Goal: Task Accomplishment & Management: Manage account settings

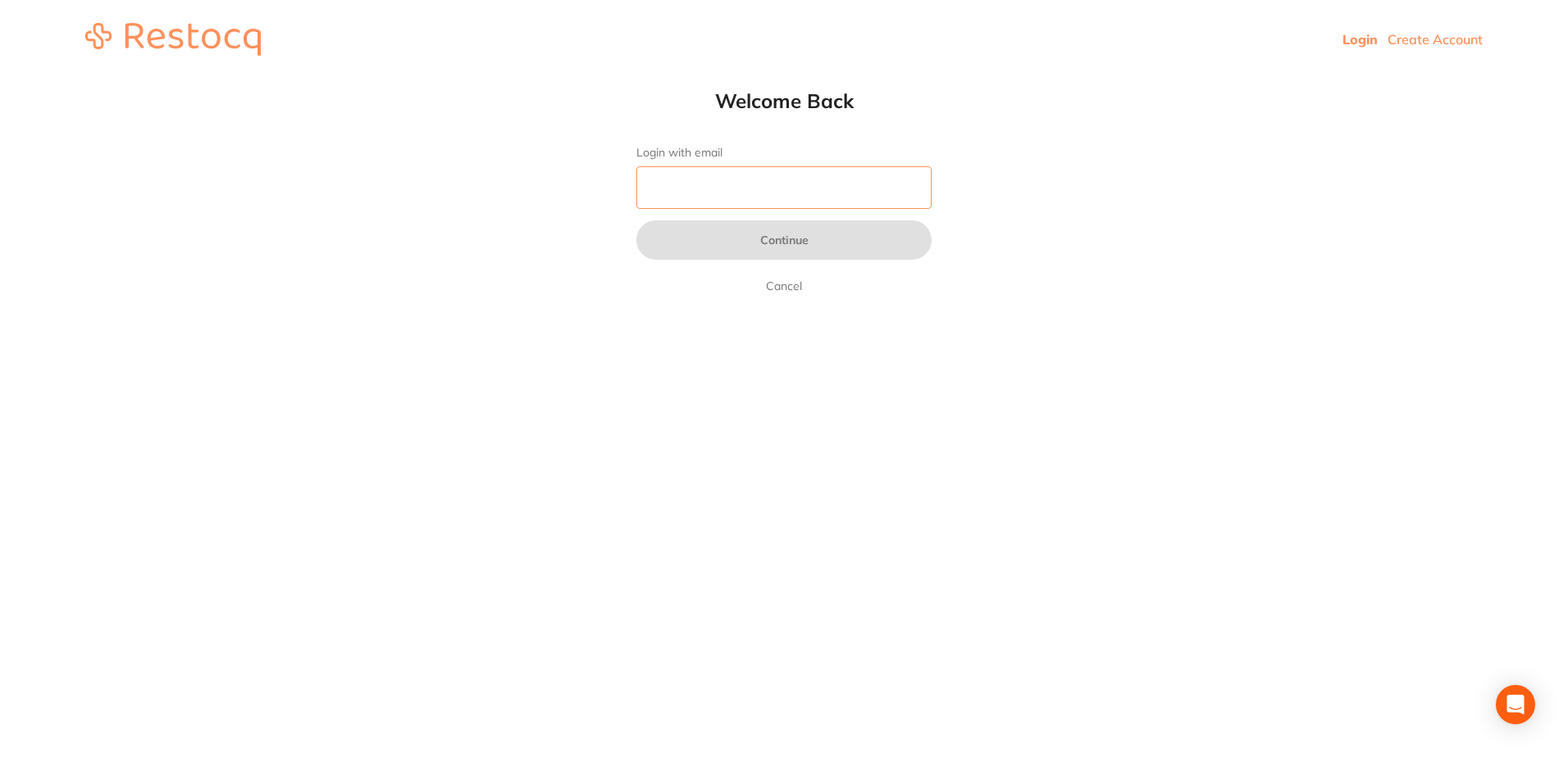
click at [728, 203] on input "Login with email" at bounding box center [784, 187] width 296 height 42
type input "[EMAIL_ADDRESS][DOMAIN_NAME]"
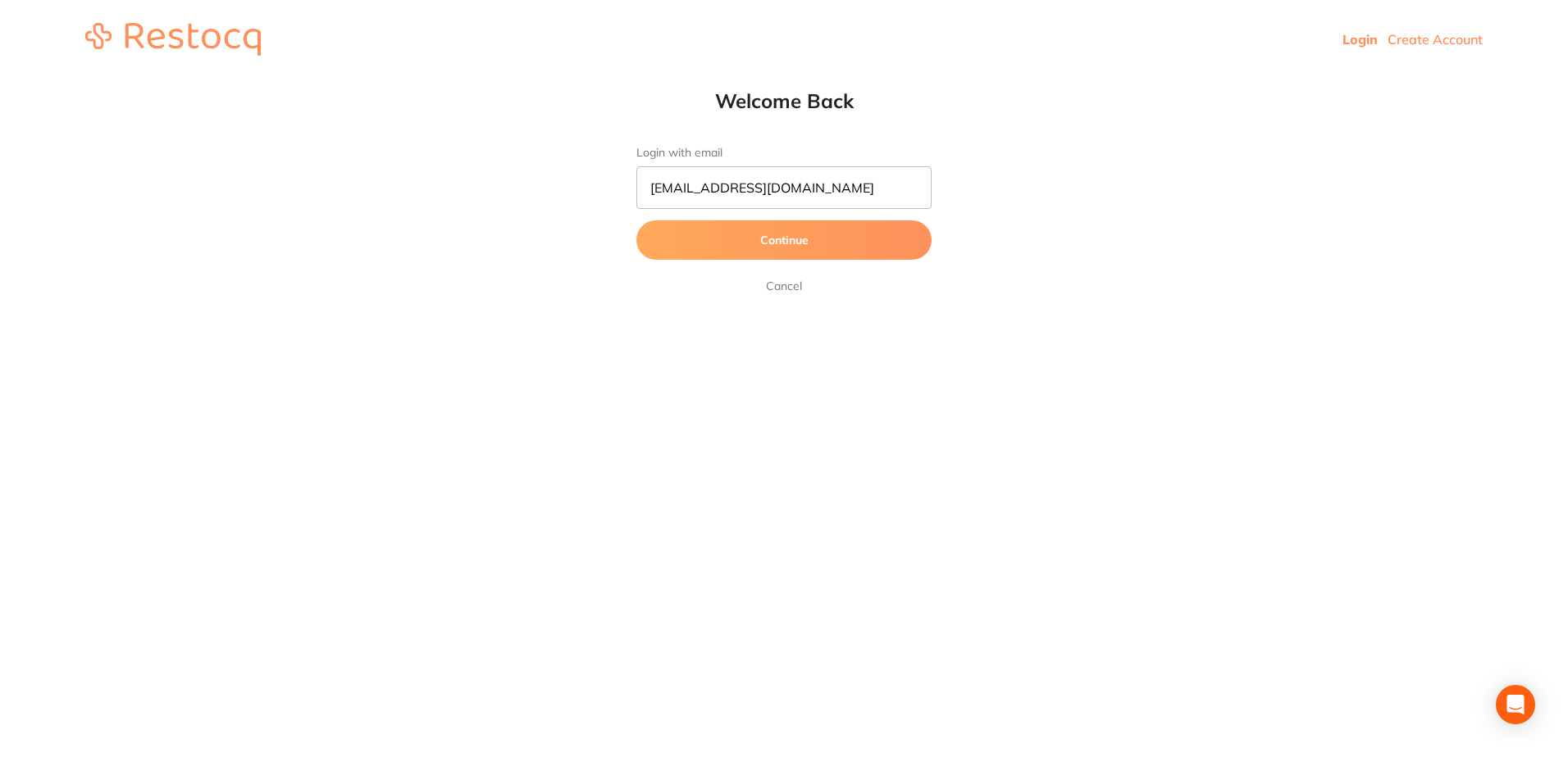
click at [707, 231] on button "Continue" at bounding box center [784, 240] width 296 height 39
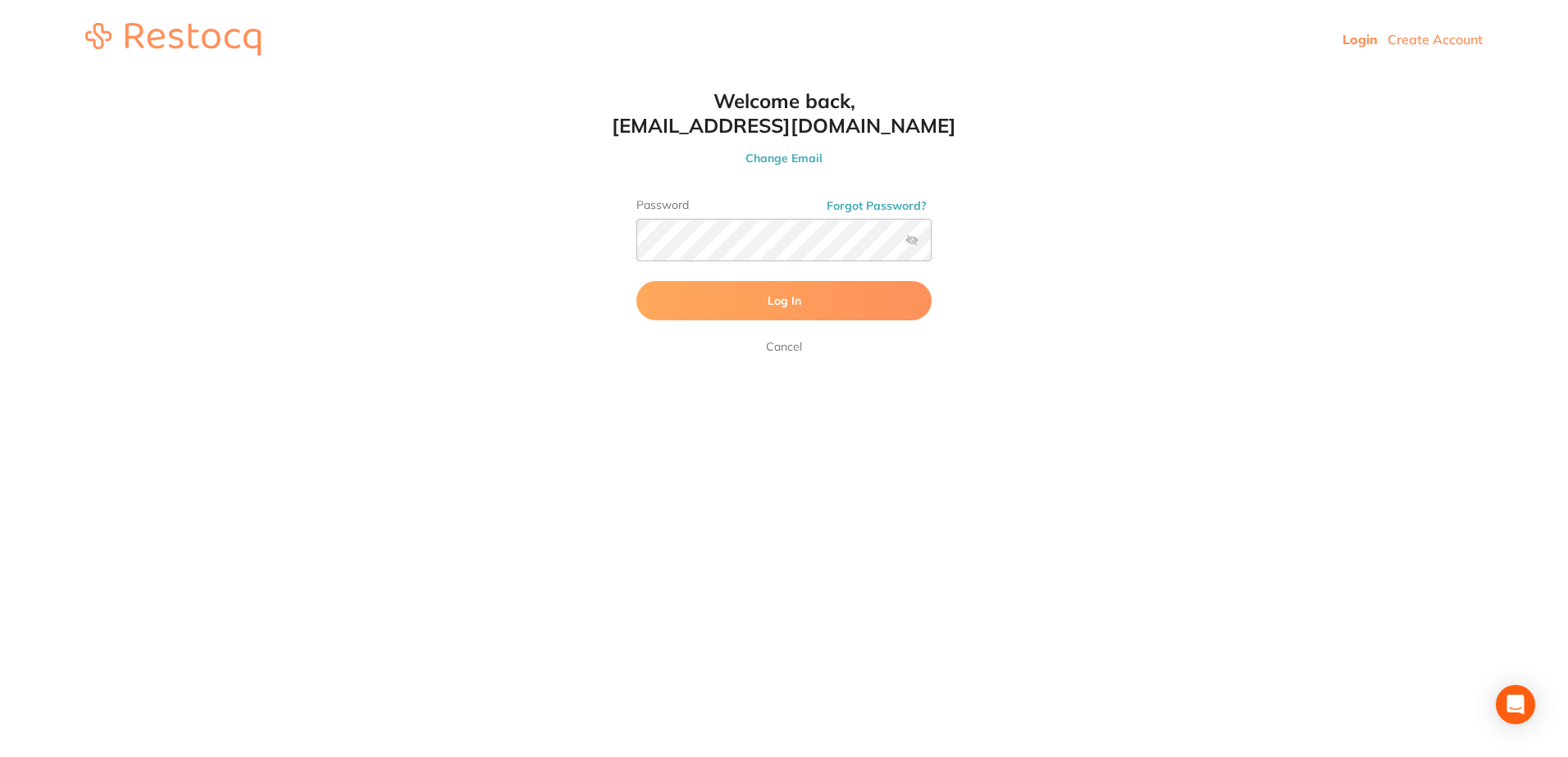
click at [700, 305] on button "Log In" at bounding box center [784, 300] width 296 height 39
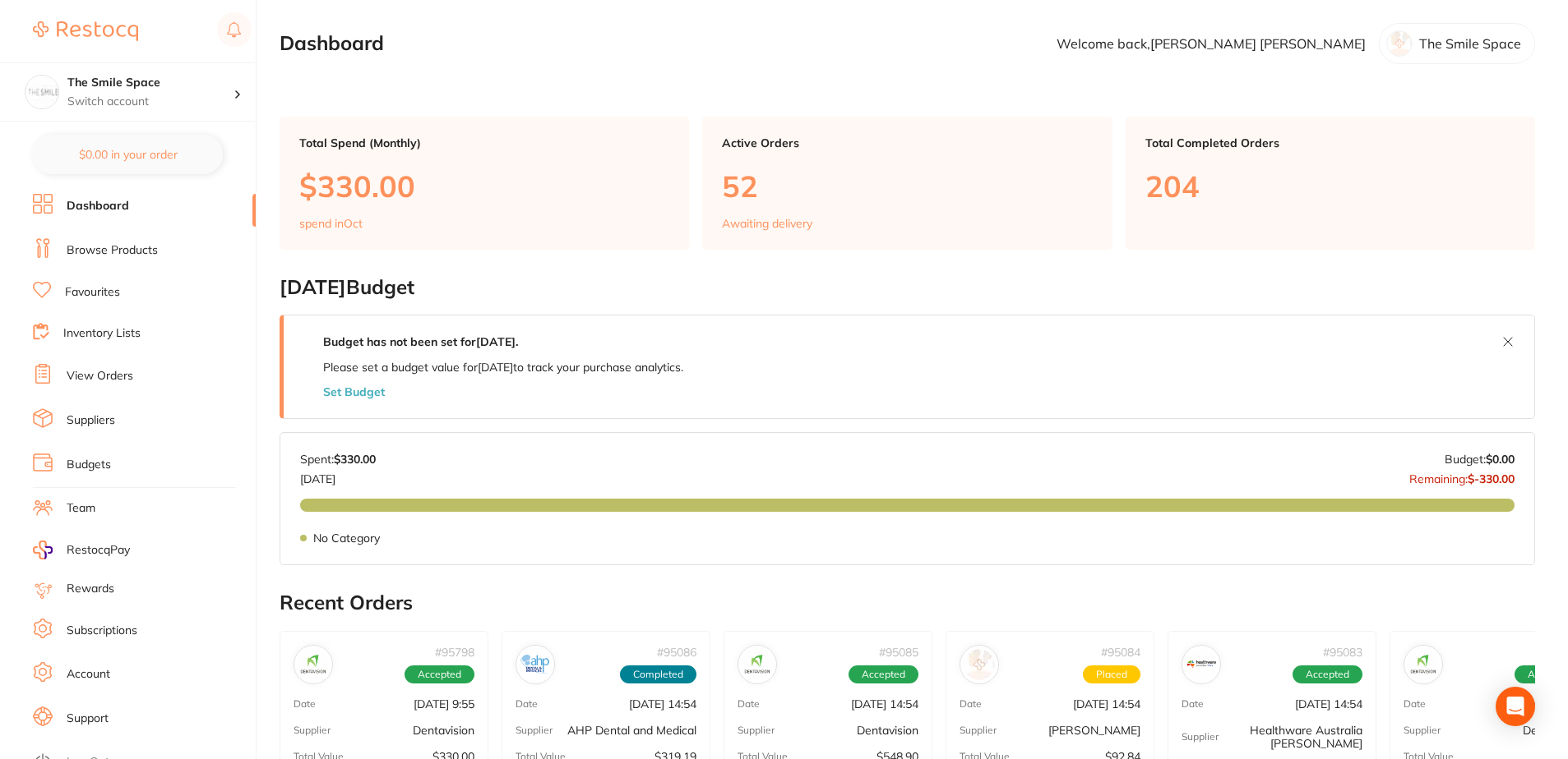
click at [112, 370] on link "View Orders" at bounding box center [100, 376] width 67 height 17
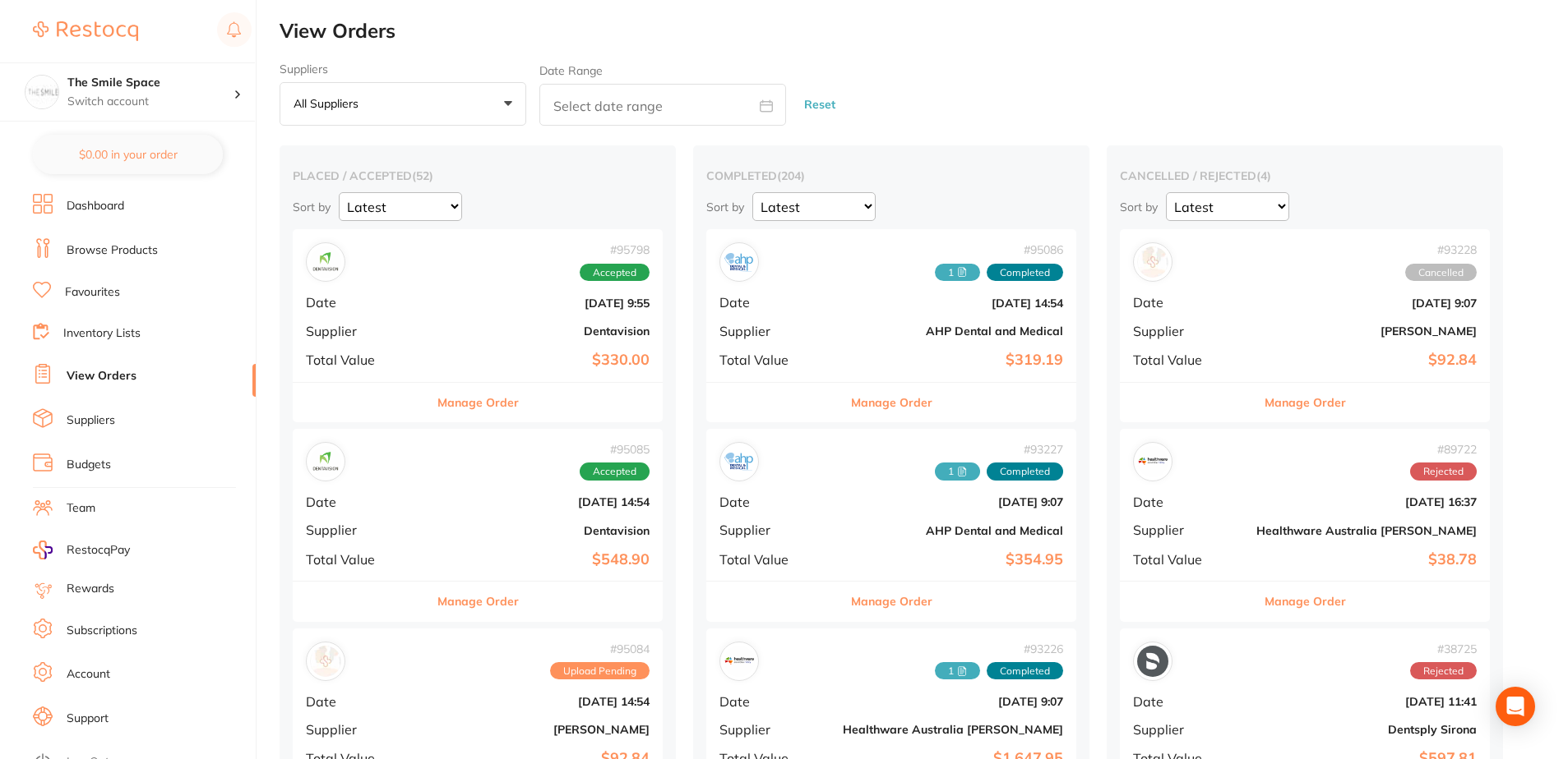
click at [379, 100] on span "+0" at bounding box center [373, 105] width 17 height 17
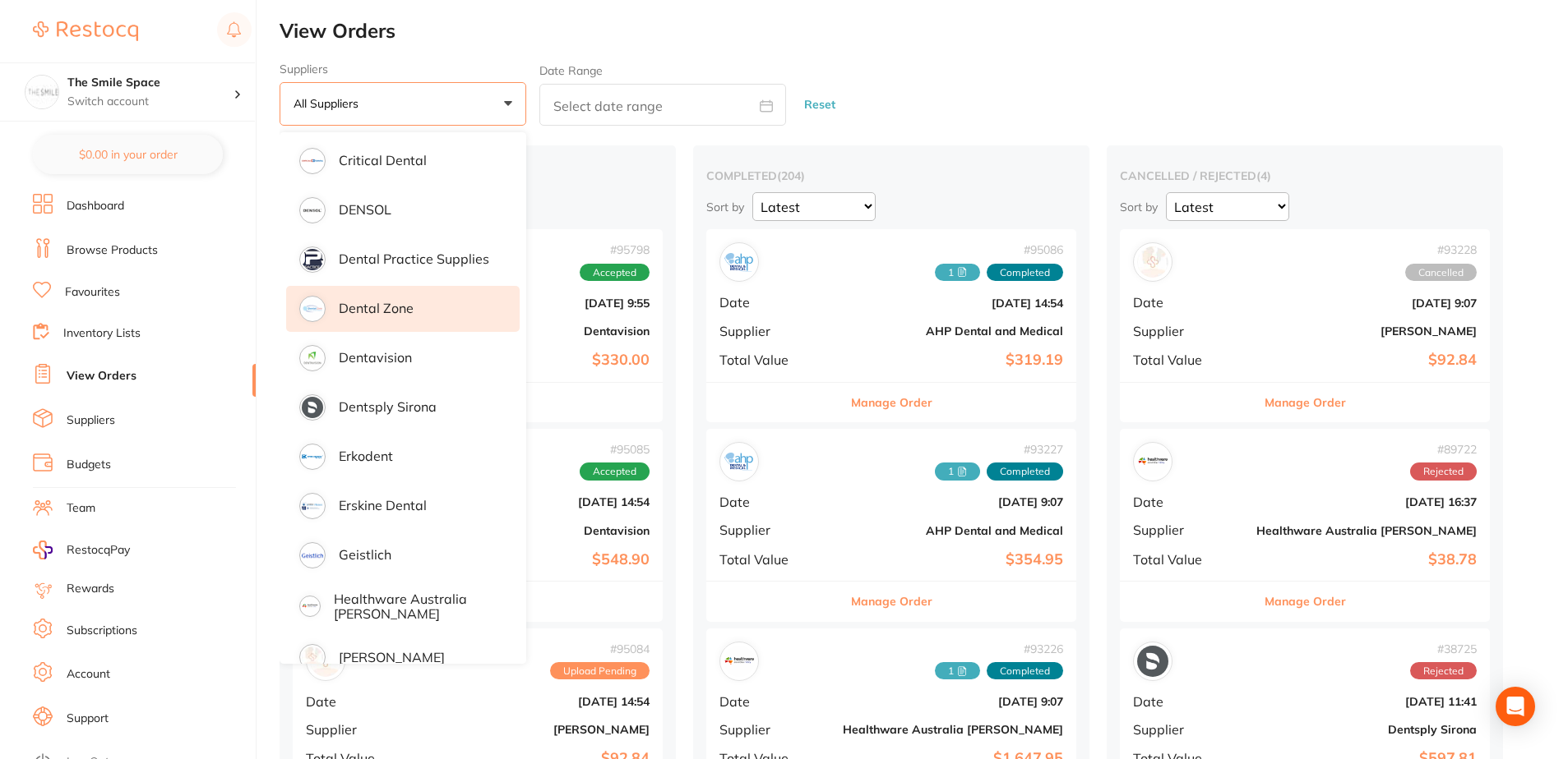
scroll to position [494, 0]
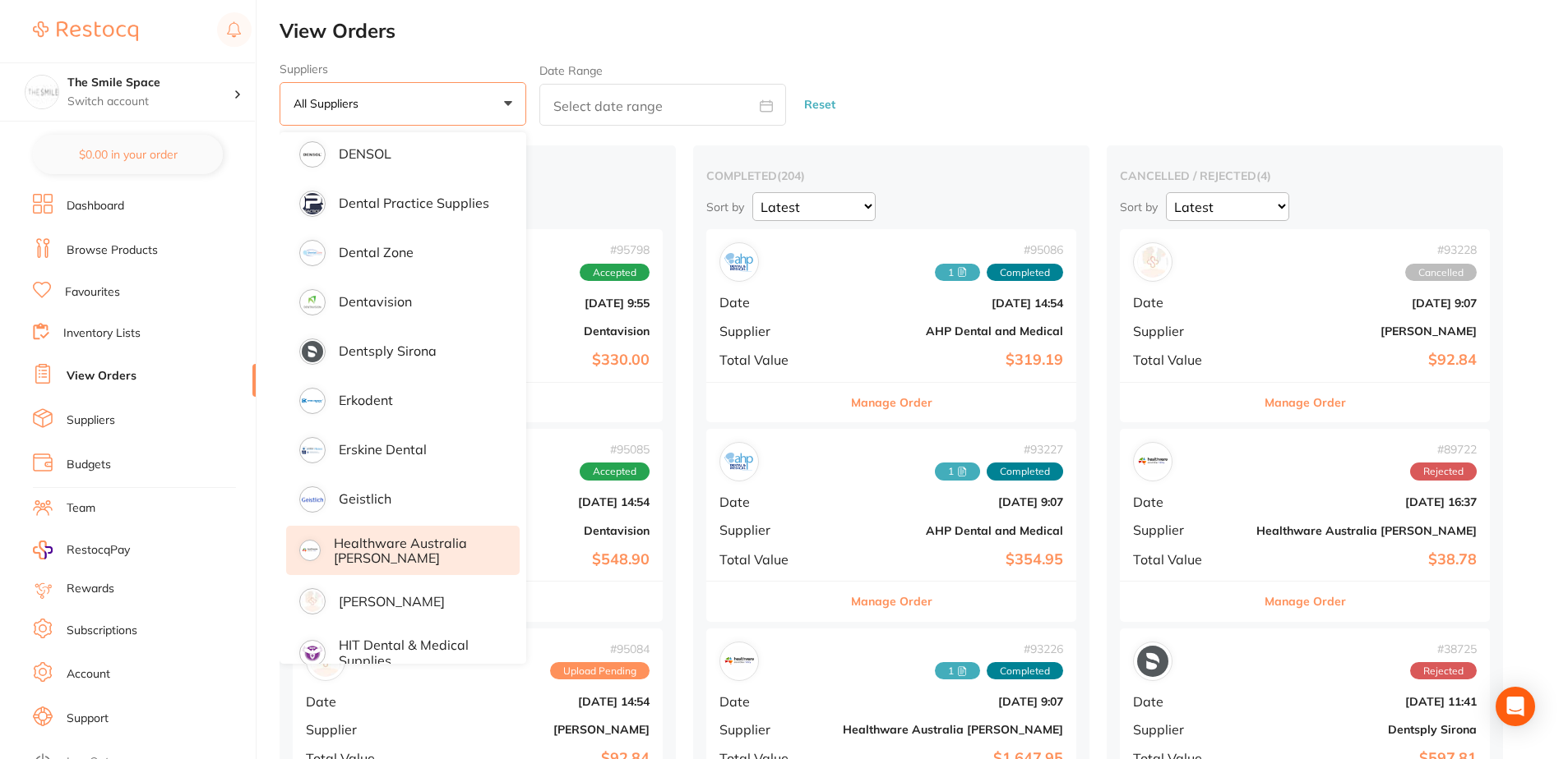
click at [448, 561] on p "Healthware Australia [PERSON_NAME]" at bounding box center [416, 551] width 163 height 31
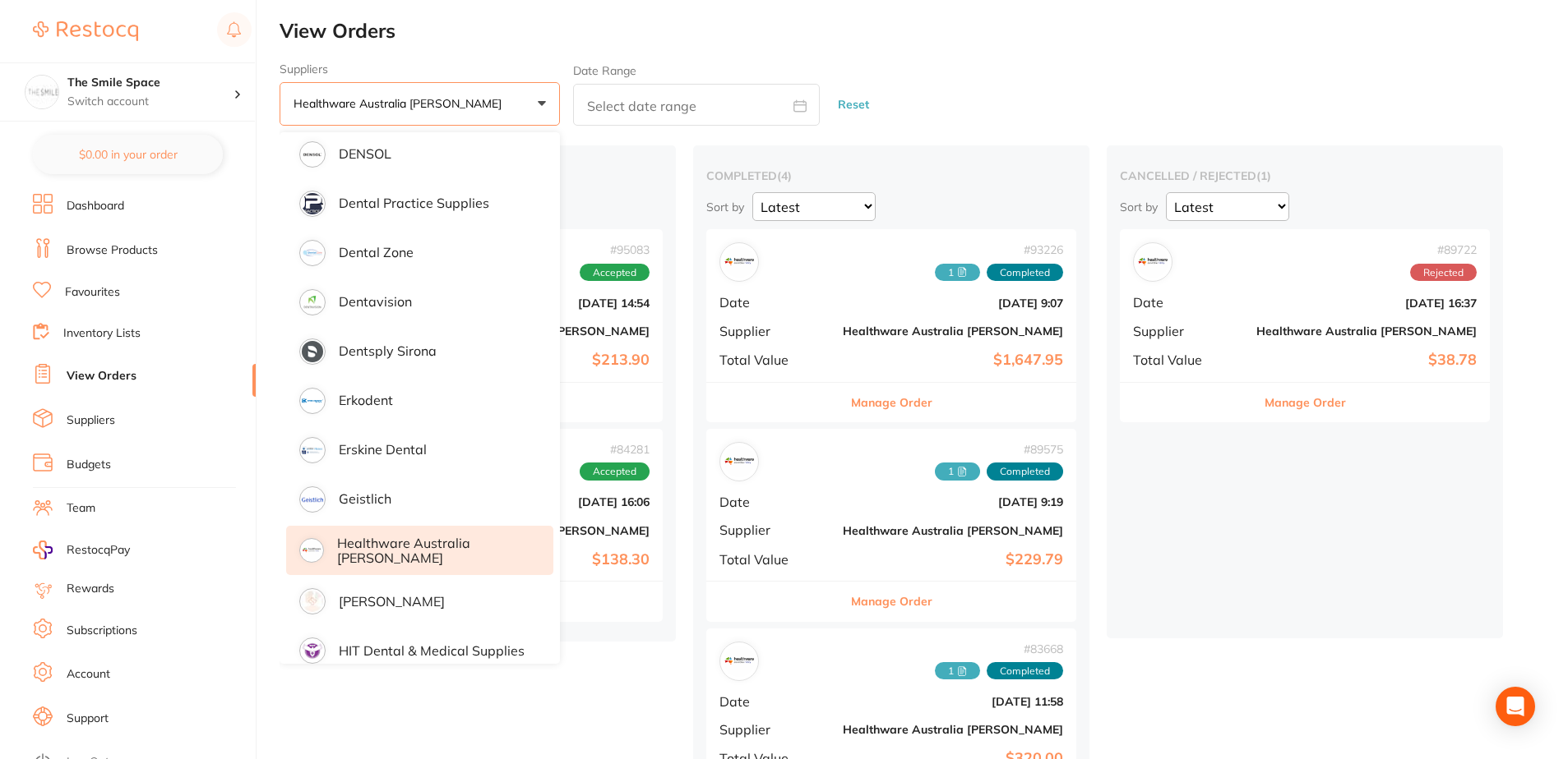
click at [1302, 448] on div "placed / accepted ( 2 ) Sort by Latest Notification # 95083 Accepted Date Sept …" at bounding box center [923, 593] width 1288 height 894
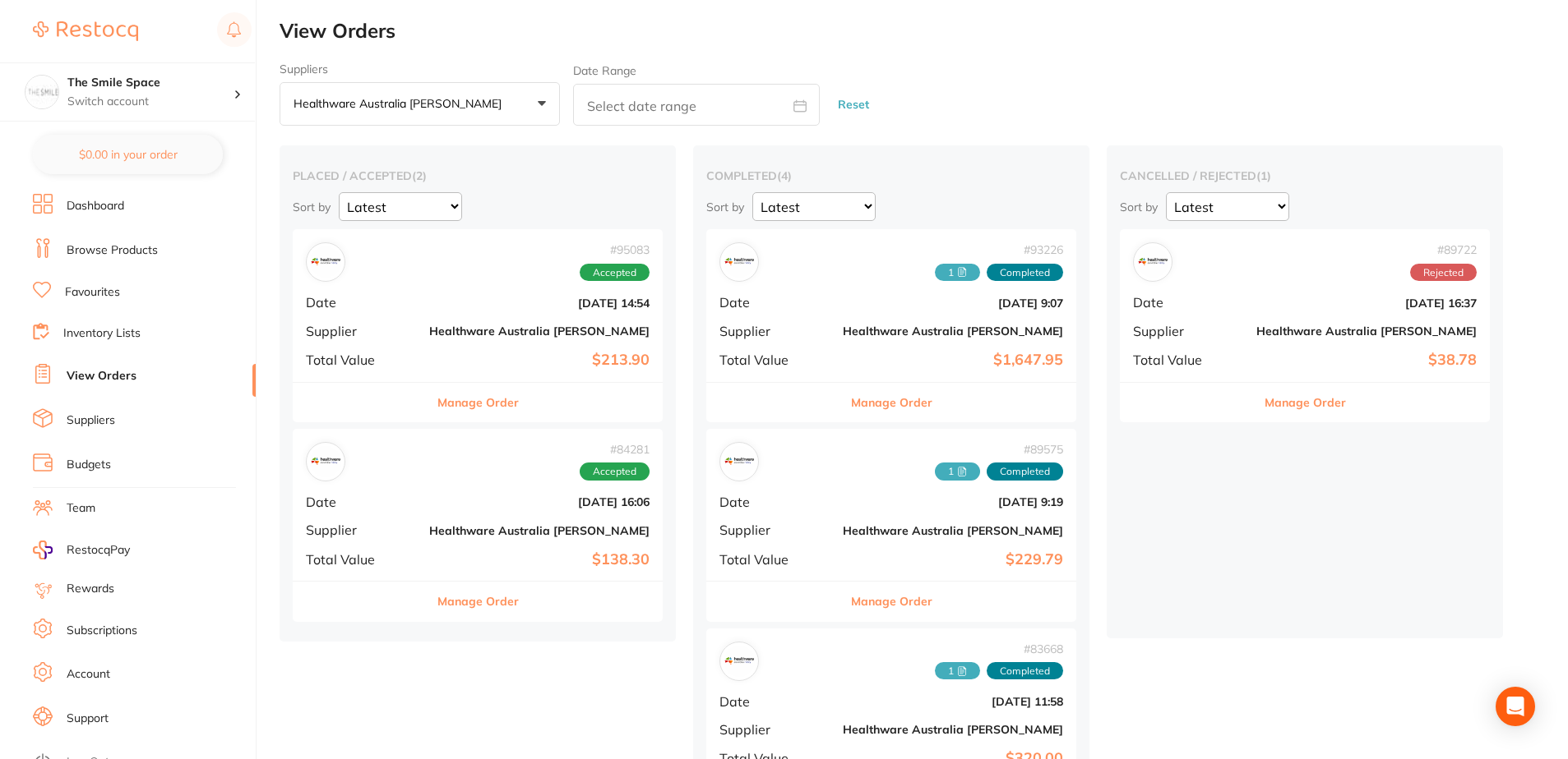
click at [497, 367] on b "$213.90" at bounding box center [539, 360] width 221 height 17
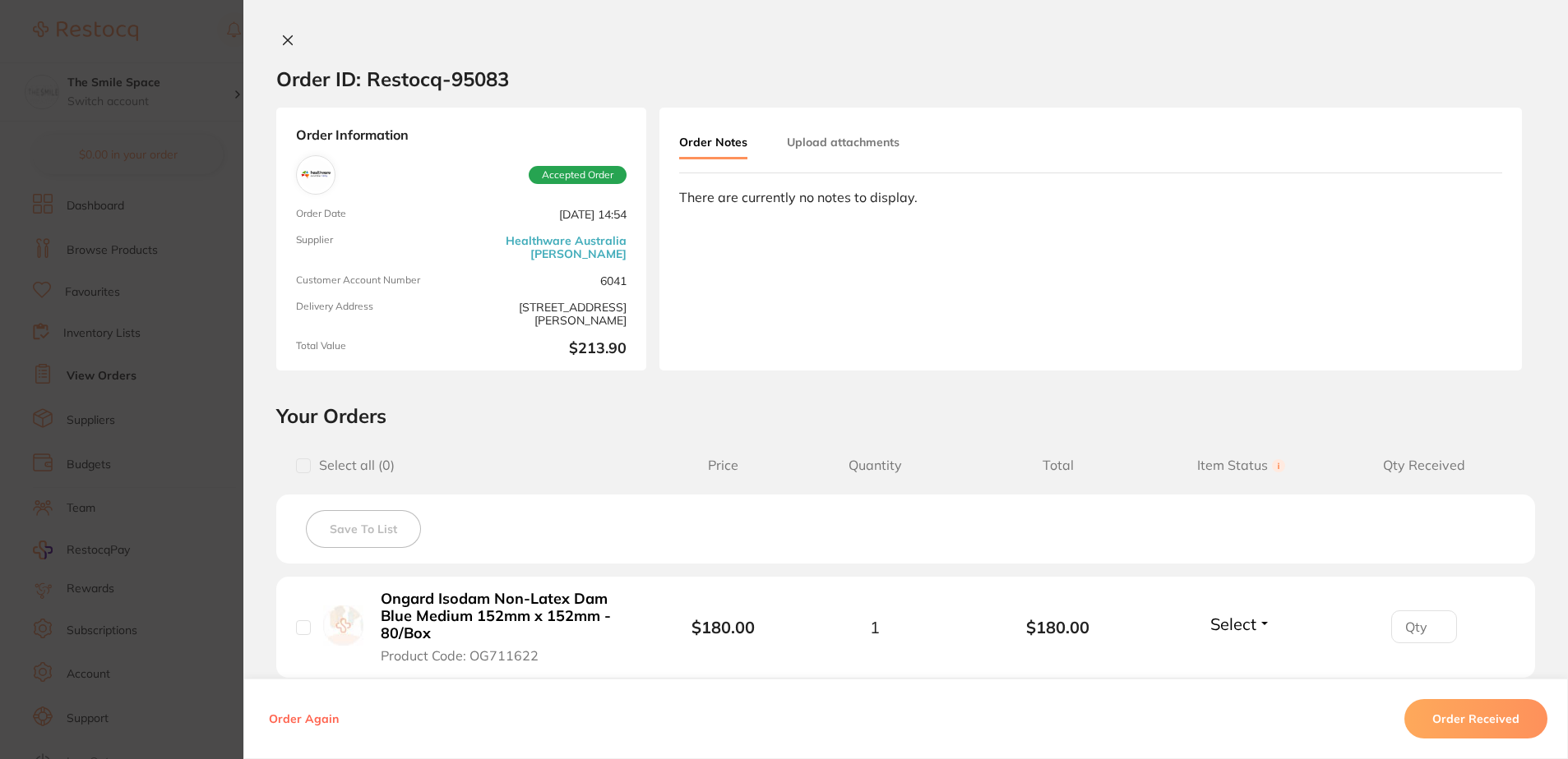
click at [287, 36] on icon at bounding box center [288, 40] width 9 height 9
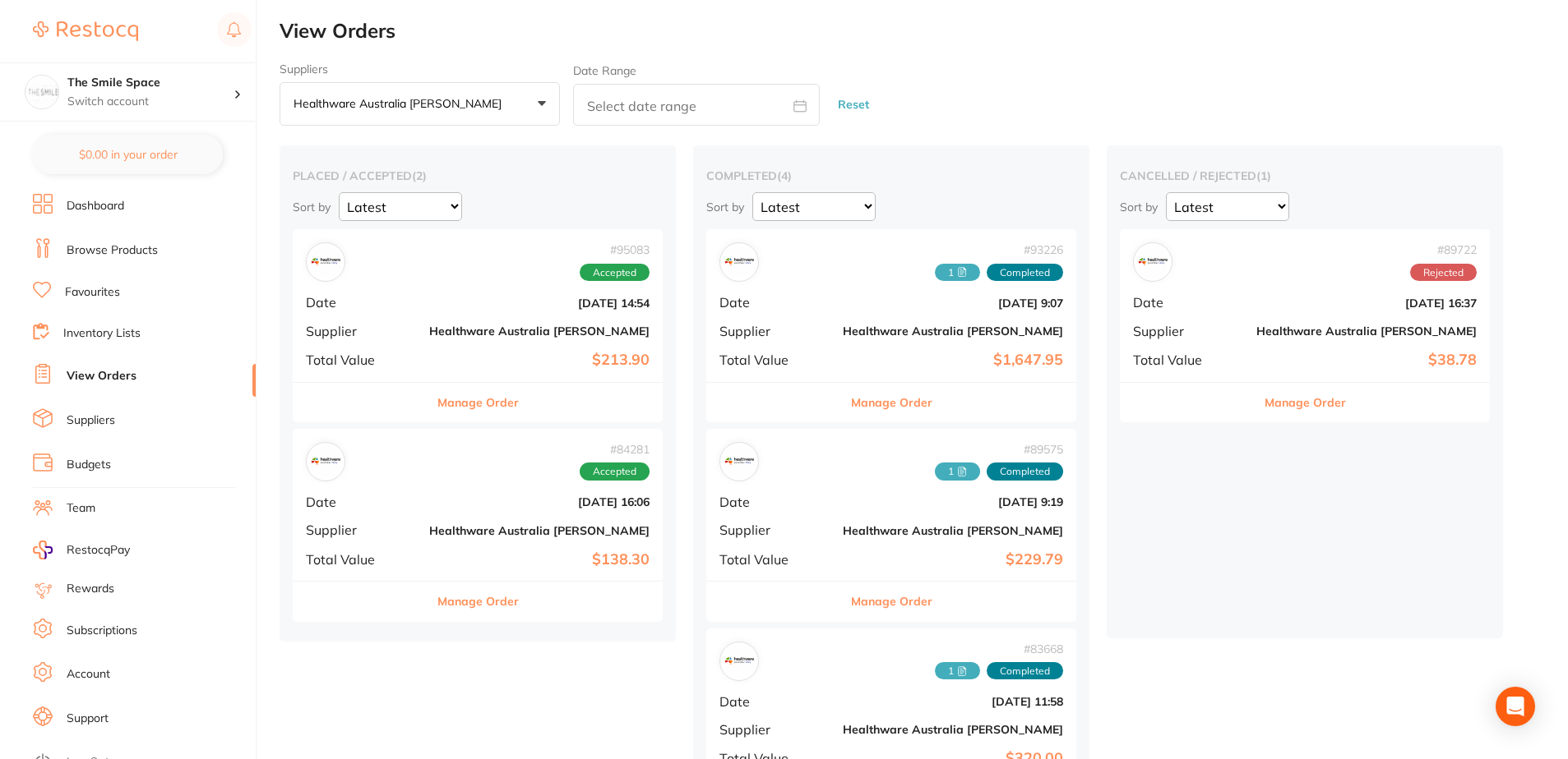
click at [400, 500] on div "# 84281 Accepted Date Jun 24 2025, 16:06 Supplier Healthware Australia Ridley T…" at bounding box center [478, 504] width 370 height 152
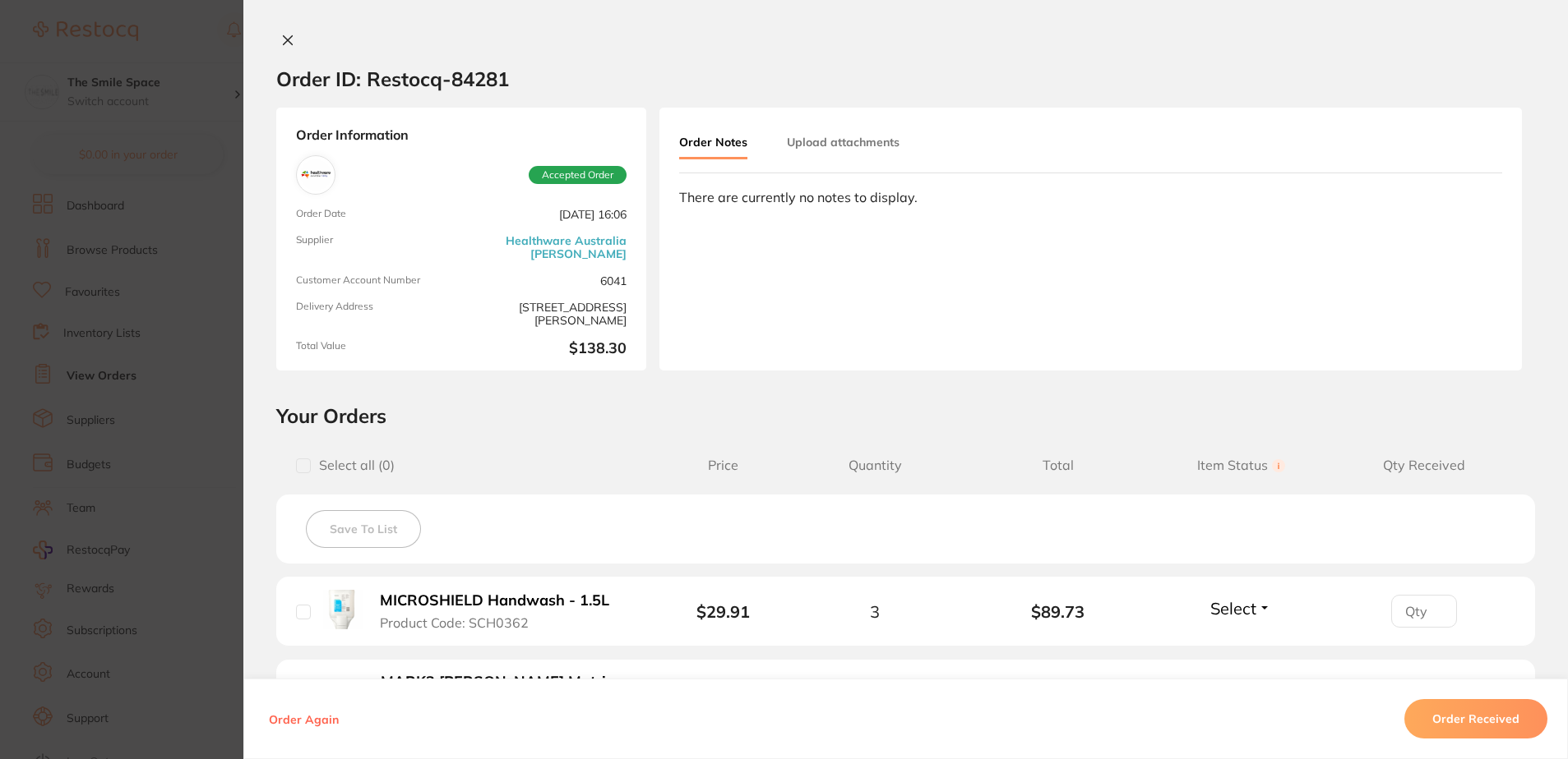
click at [271, 45] on div at bounding box center [905, 42] width 1325 height 17
click at [284, 42] on icon at bounding box center [288, 40] width 9 height 9
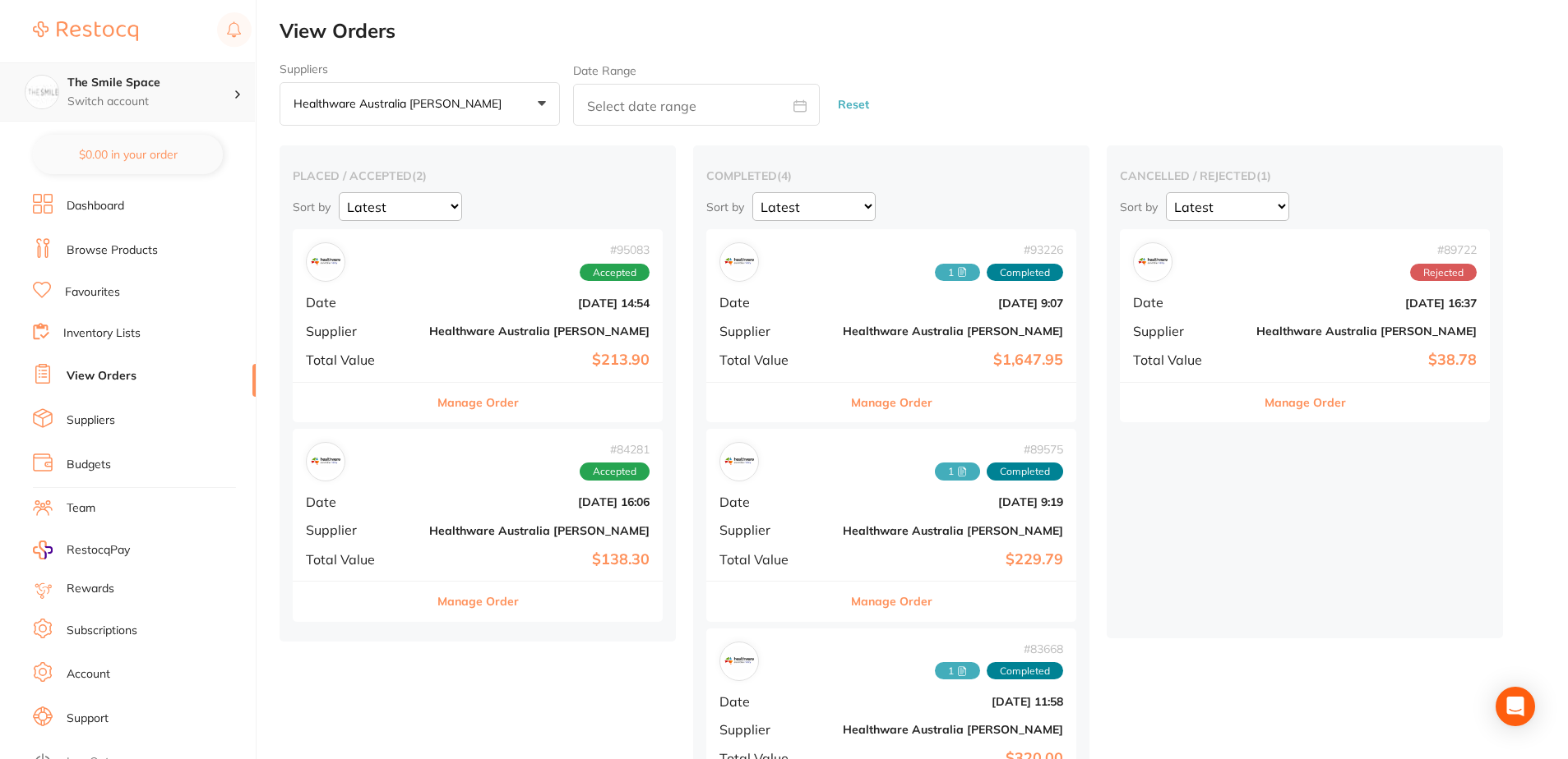
click at [206, 94] on p "Switch account" at bounding box center [150, 102] width 166 height 17
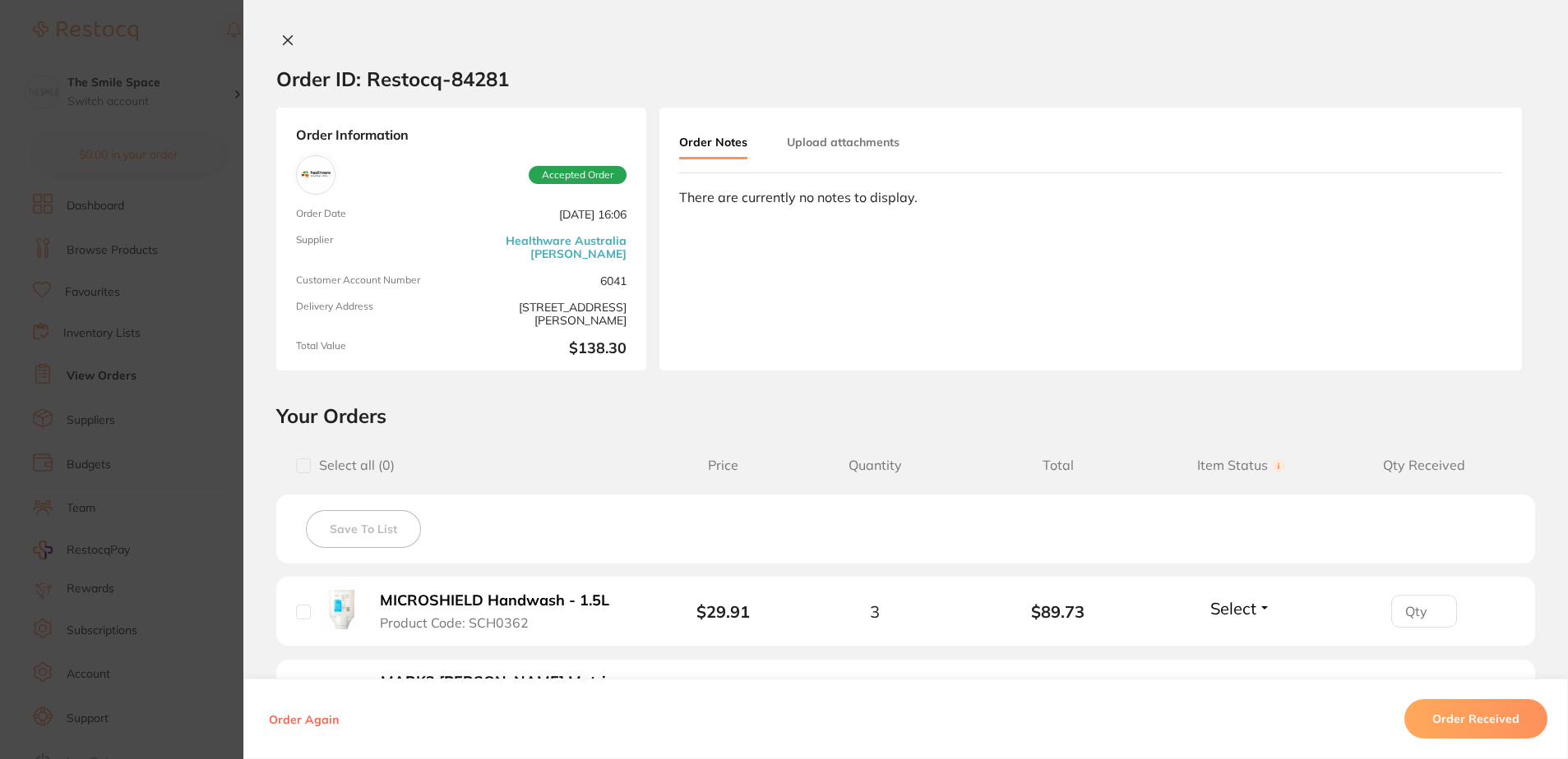
click at [272, 32] on div "Order ID: Restocq- 84281 Order Information Accepted Order Order Date Jun 24 202…" at bounding box center [905, 380] width 1325 height 759
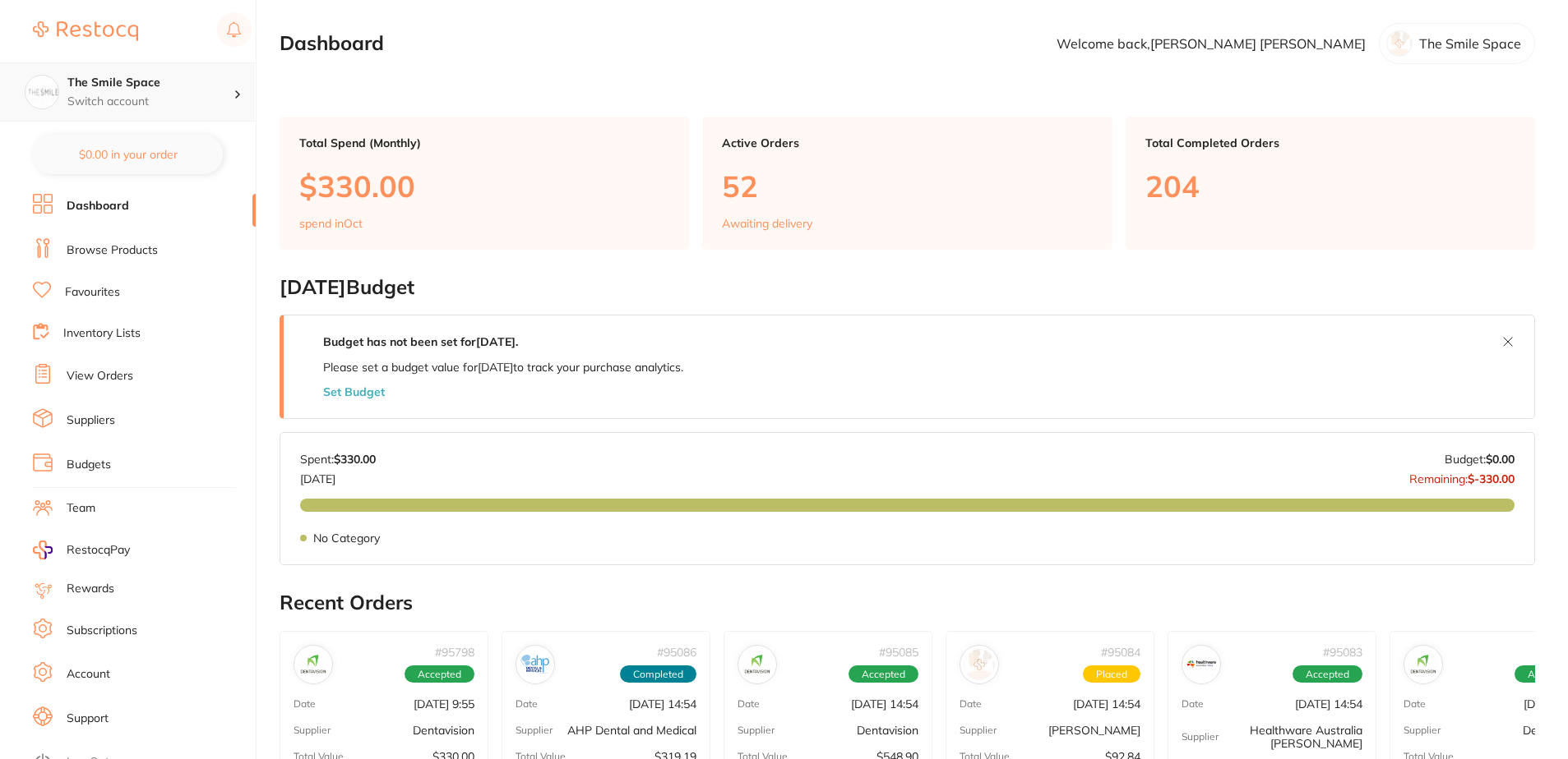
click at [209, 89] on h4 "The Smile Space" at bounding box center [150, 83] width 166 height 17
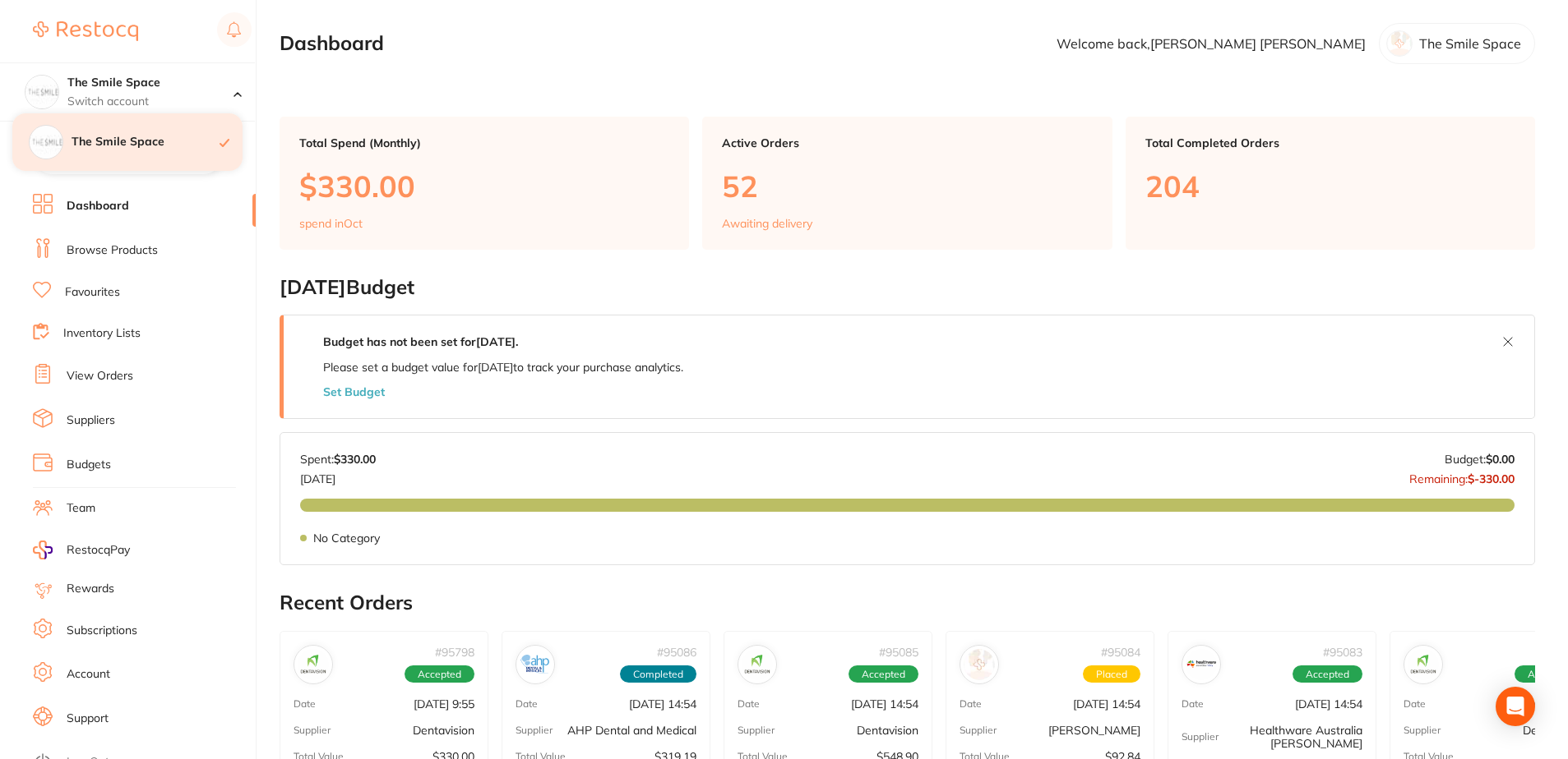
click at [189, 136] on h4 "The Smile Space" at bounding box center [146, 142] width 148 height 17
click at [1450, 43] on p "The Smile Space" at bounding box center [1471, 43] width 102 height 15
click at [233, 46] on rect at bounding box center [234, 29] width 34 height 34
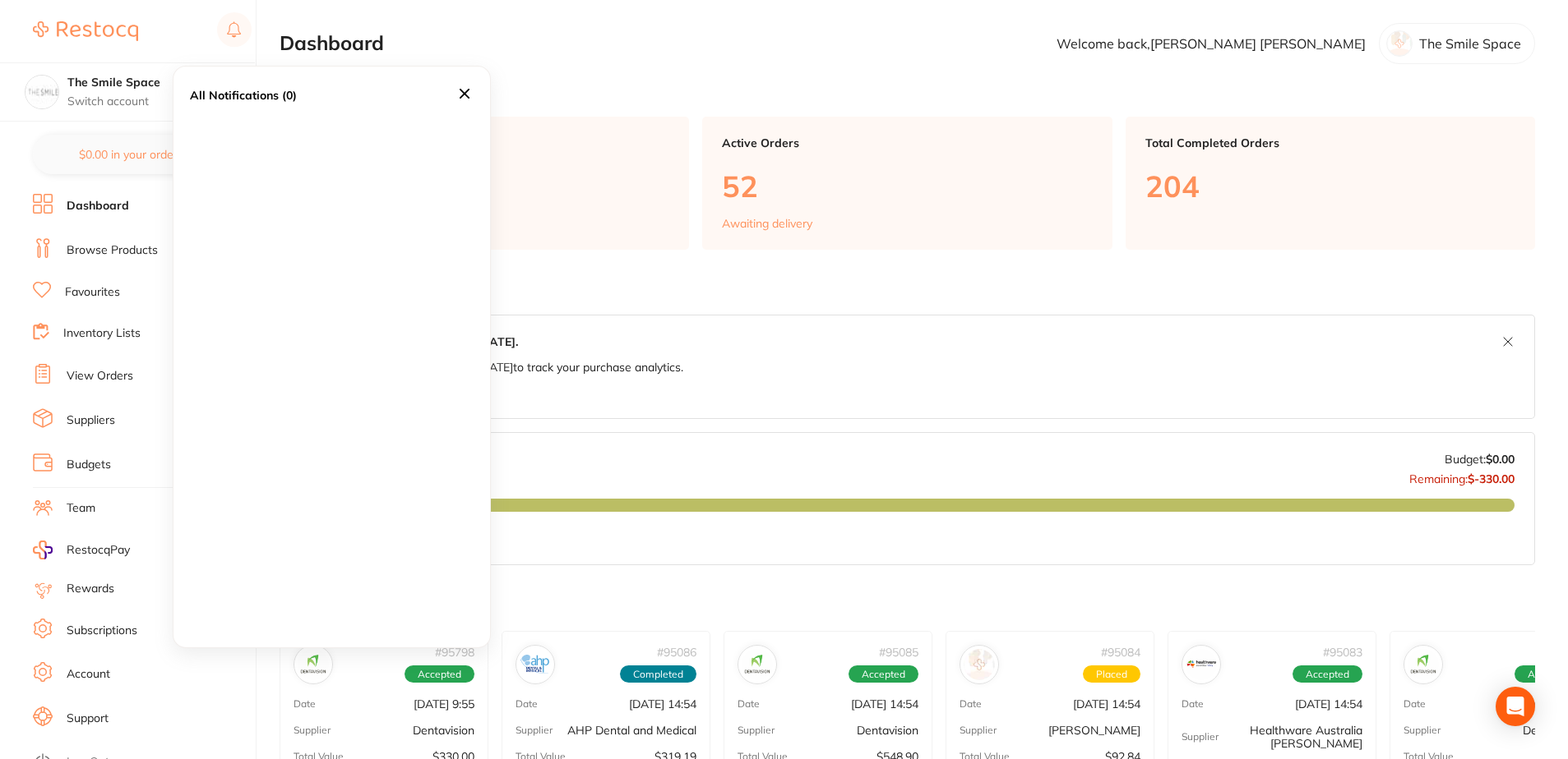
click at [172, 41] on div "All Notifications (0)" at bounding box center [142, 31] width 219 height 37
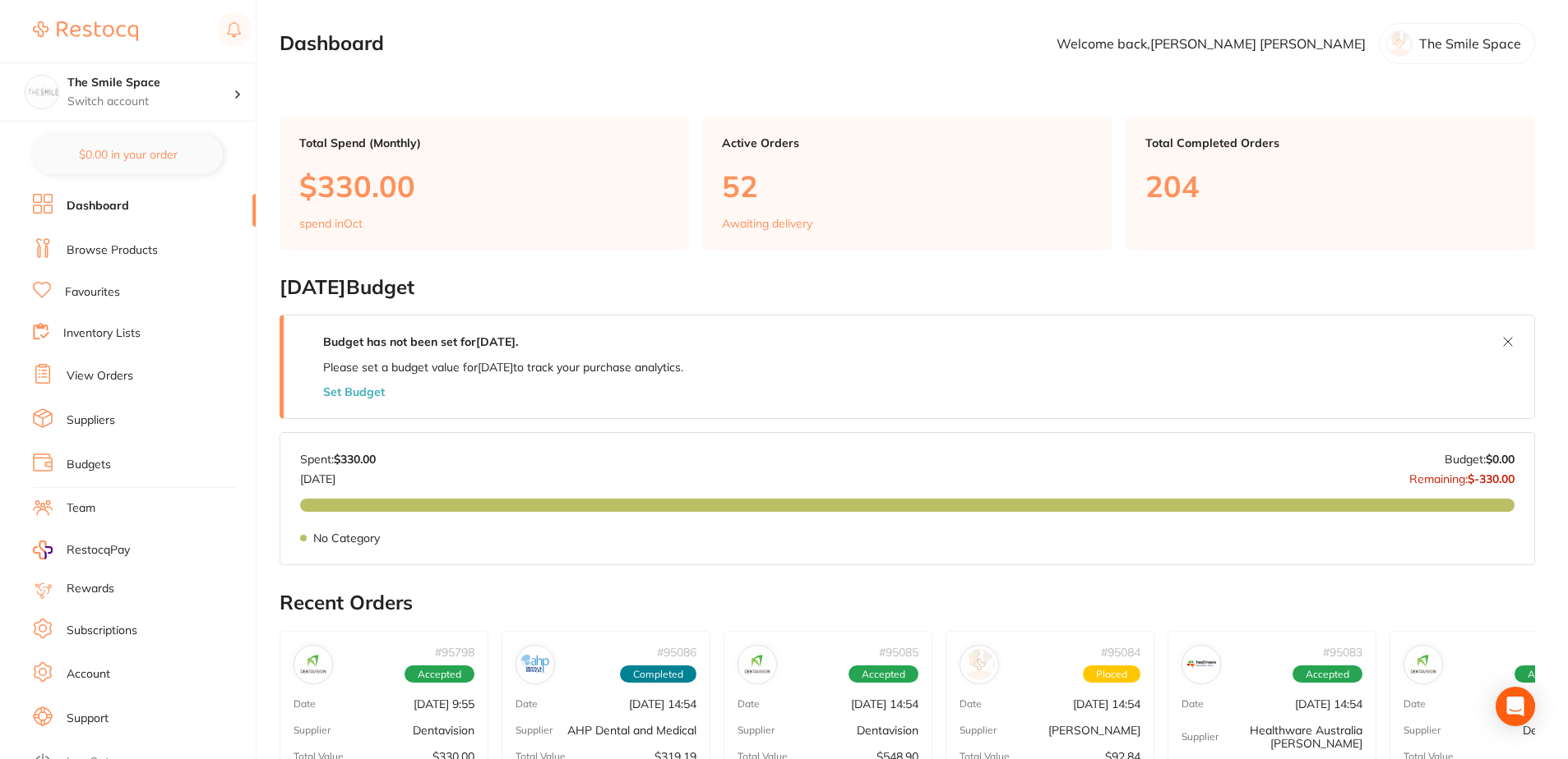
click at [122, 42] on link at bounding box center [86, 31] width 105 height 37
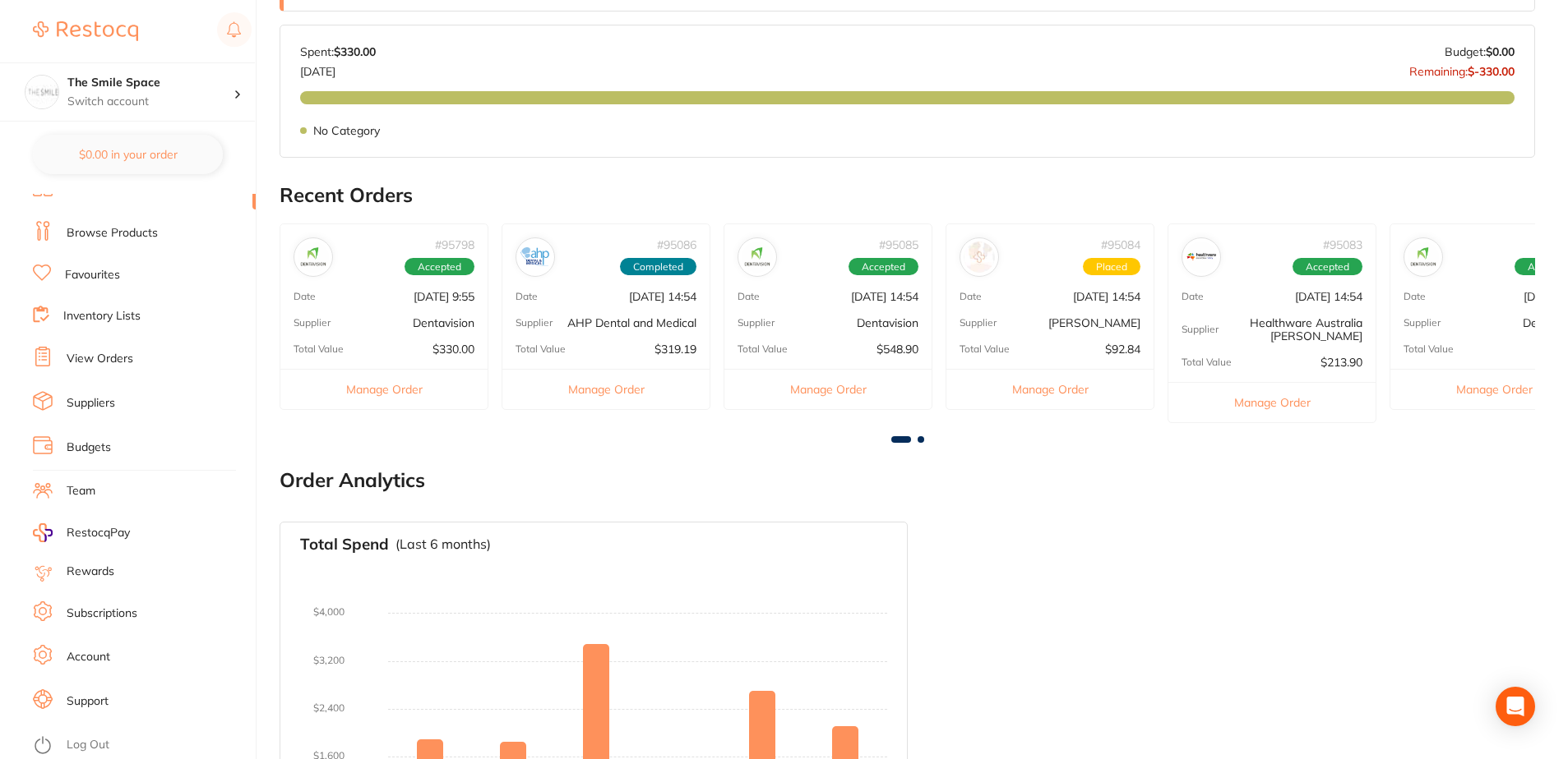
scroll to position [494, 0]
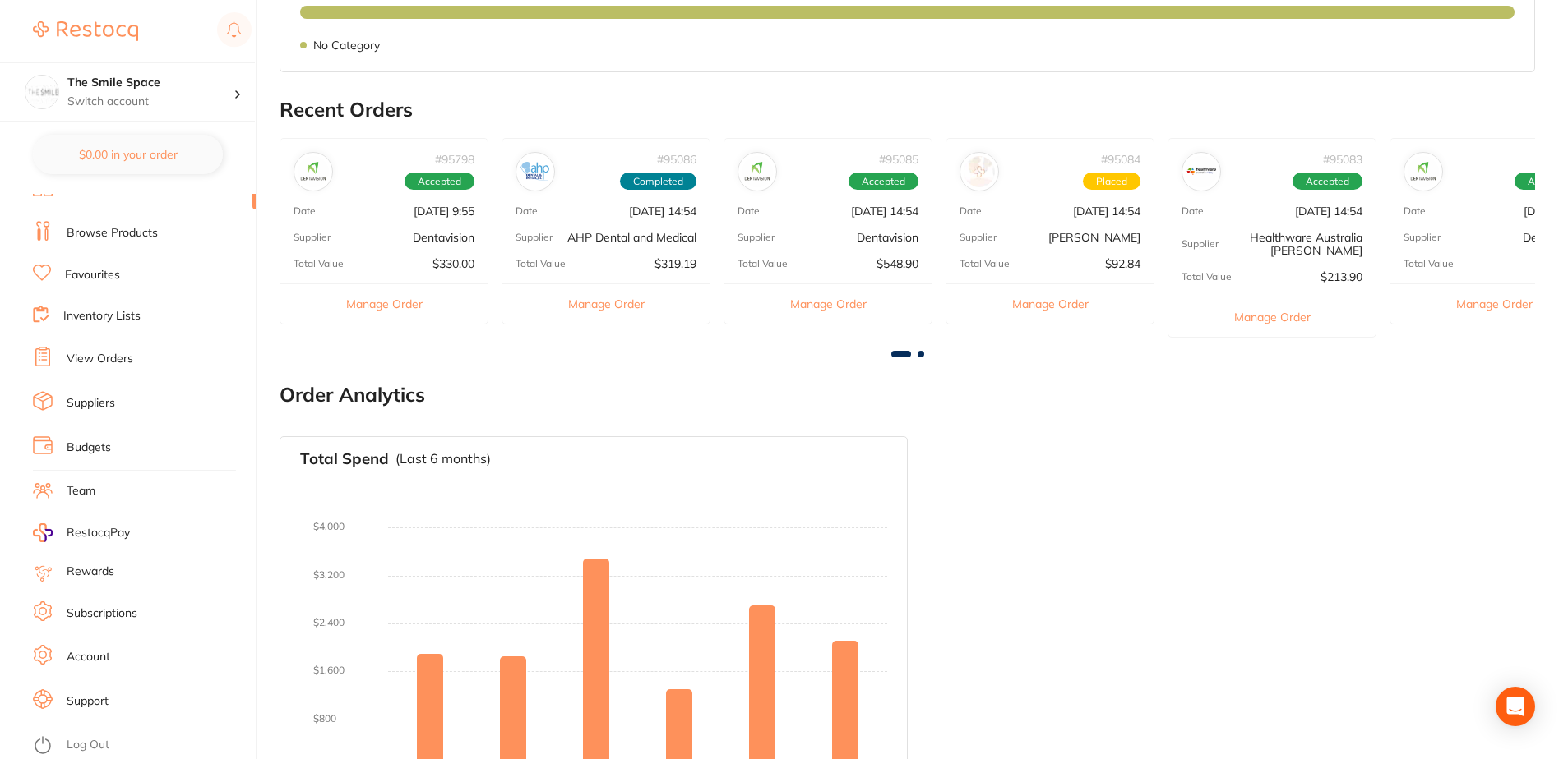
click at [114, 736] on li "Log Out" at bounding box center [142, 746] width 218 height 25
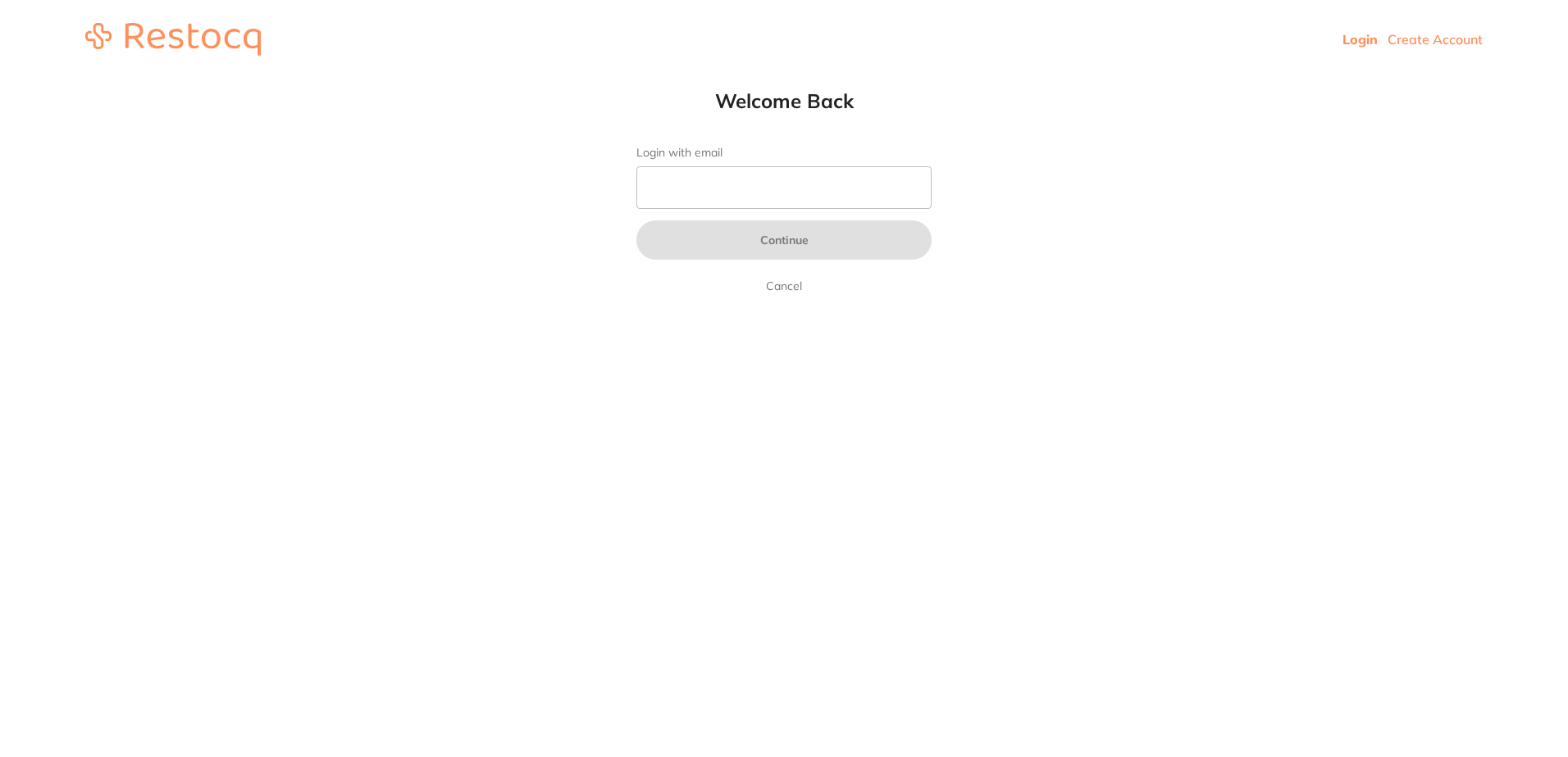
click at [697, 210] on form "Login with email Continue Cancel" at bounding box center [784, 221] width 296 height 150
click at [696, 204] on input "Login with email" at bounding box center [784, 187] width 296 height 42
type input "lillipilli@thesmilespace.com.au"
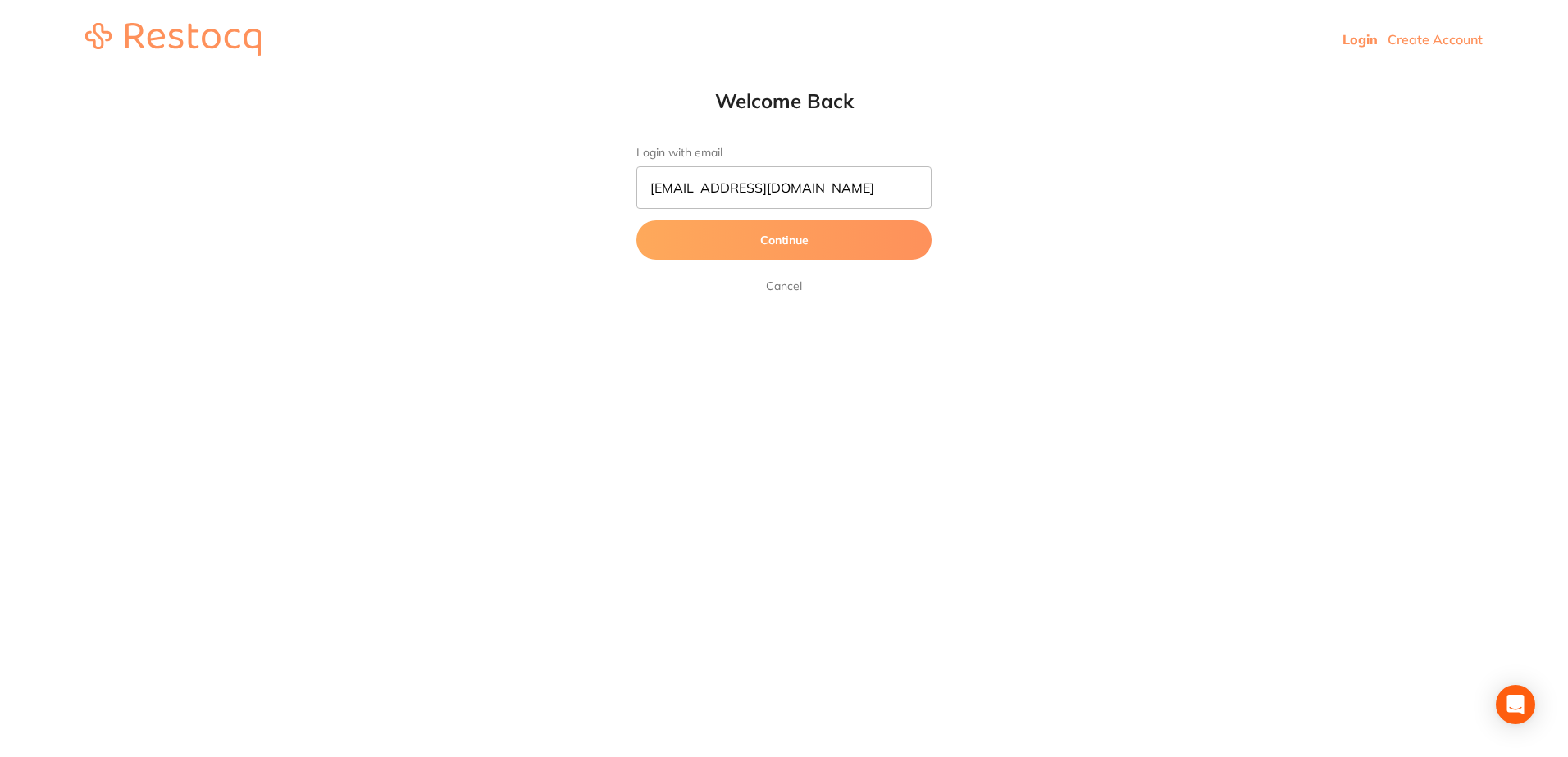
click at [734, 236] on button "Continue" at bounding box center [784, 240] width 296 height 39
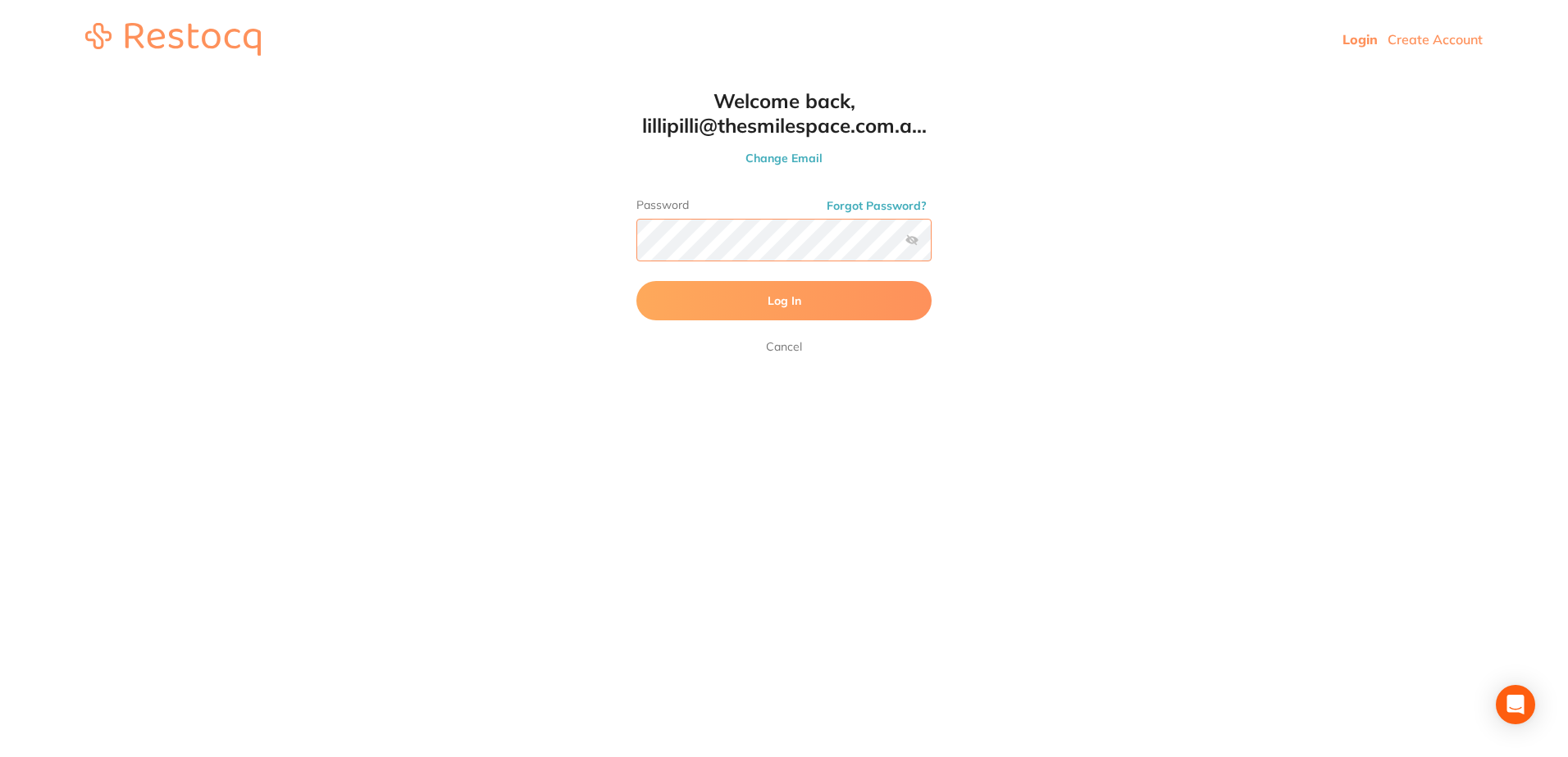
click at [636, 281] on button "Log In" at bounding box center [784, 300] width 296 height 39
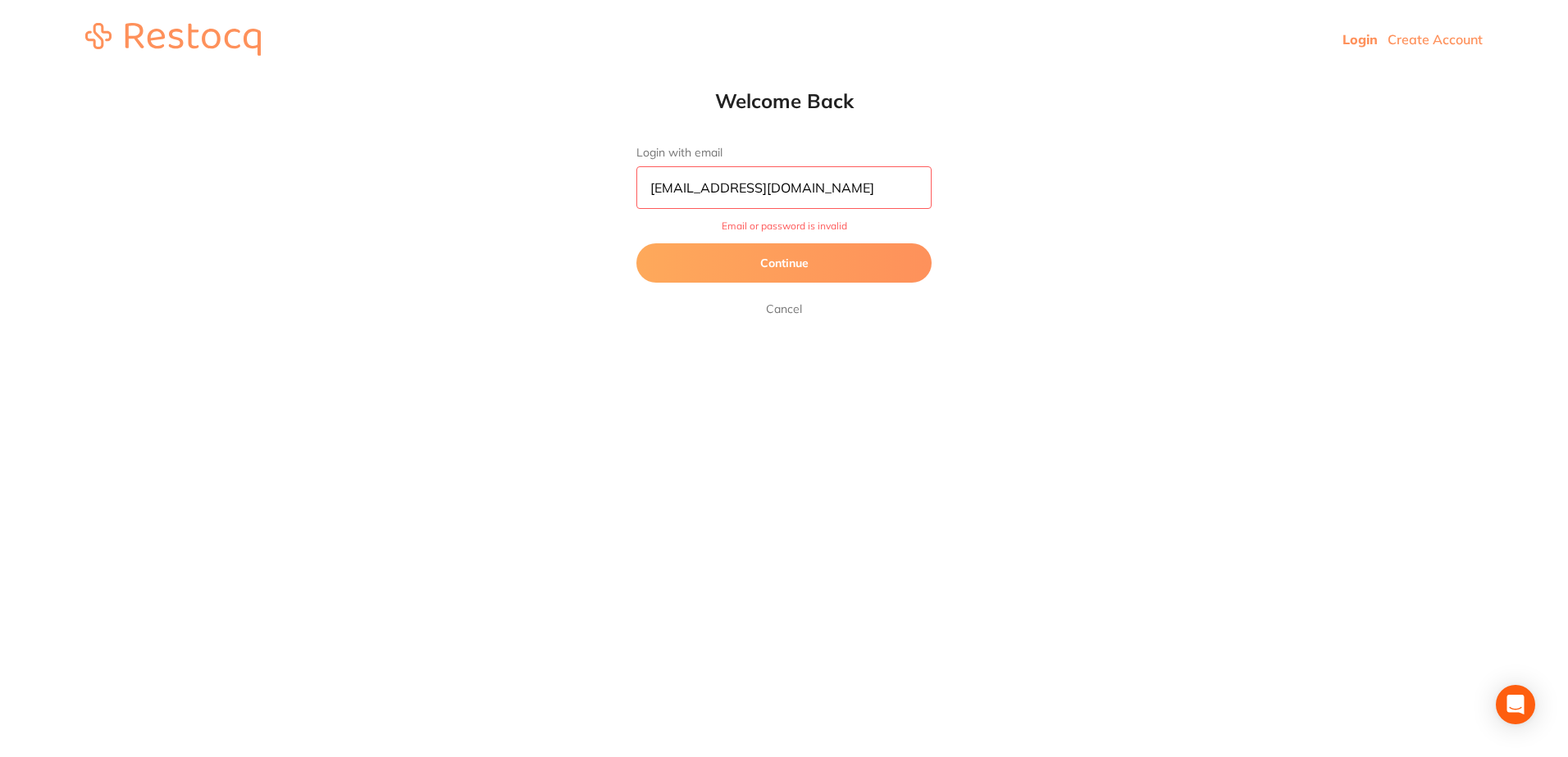
drag, startPoint x: 880, startPoint y: 186, endPoint x: 870, endPoint y: 200, distance: 17.2
click at [880, 186] on input "lillipilli@thesmilespace.com.au" at bounding box center [784, 187] width 296 height 42
drag, startPoint x: 684, startPoint y: 419, endPoint x: 659, endPoint y: 350, distance: 73.4
click at [684, 79] on html "Login Create Account Welcome Back Login with email lillipilli@thesmilespace.com…" at bounding box center [784, 39] width 1568 height 79
click at [661, 272] on button "Continue" at bounding box center [784, 262] width 296 height 39
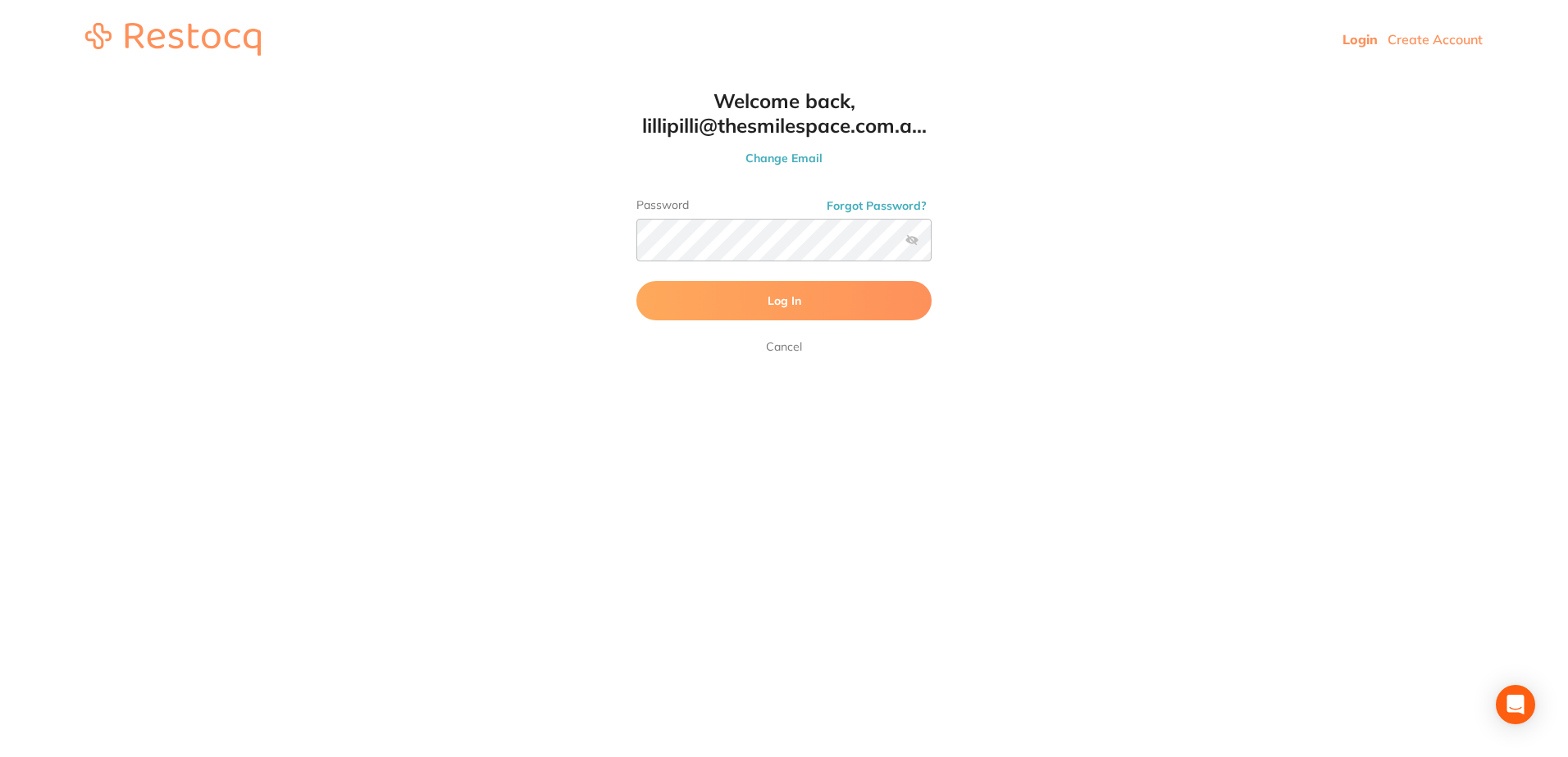
click at [911, 242] on label at bounding box center [912, 240] width 13 height 13
click at [932, 245] on input "checkbox" at bounding box center [932, 245] width 0 height 0
click at [713, 282] on button "Log In" at bounding box center [784, 300] width 296 height 39
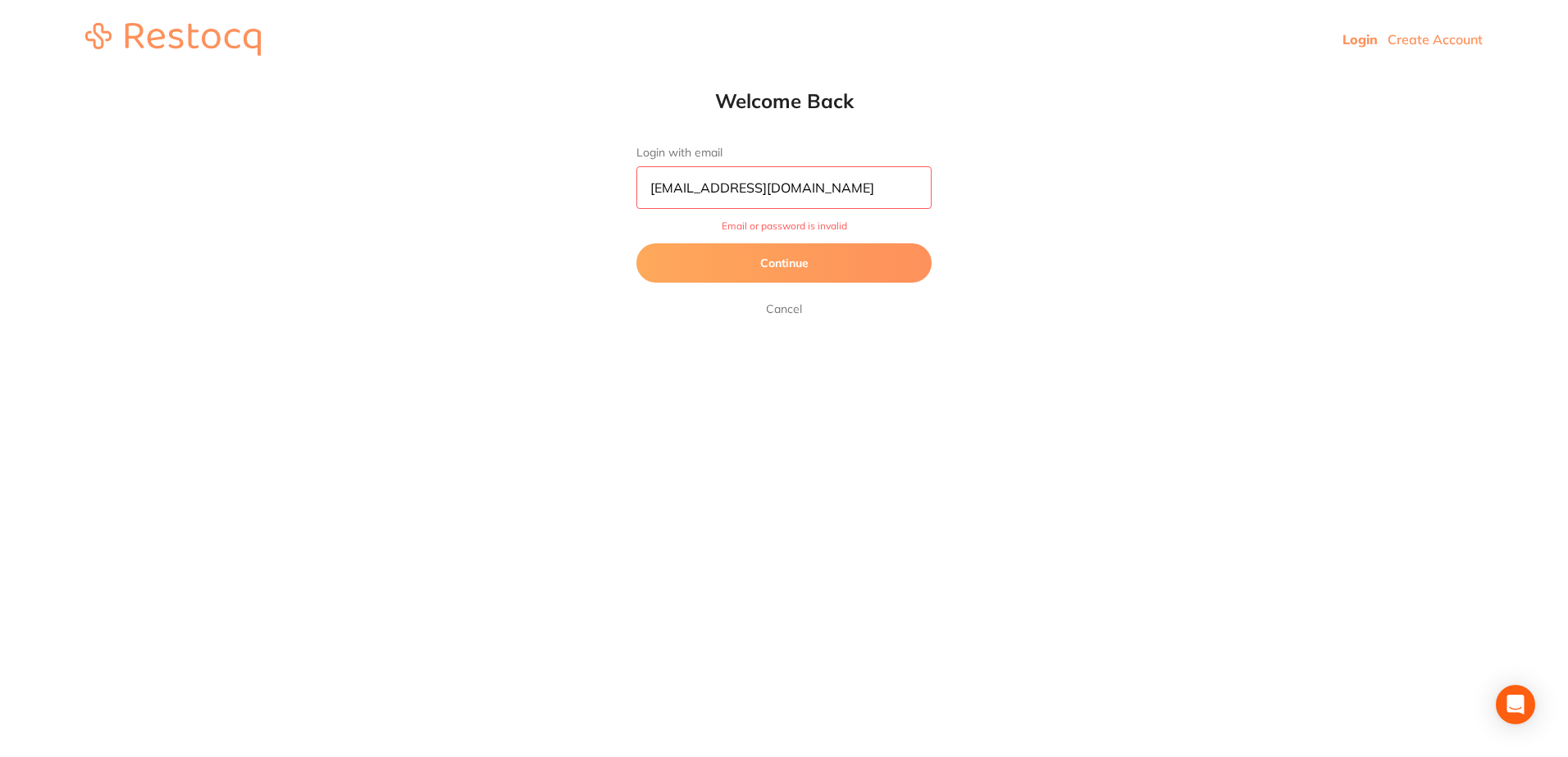
click at [806, 263] on button "Continue" at bounding box center [784, 262] width 296 height 39
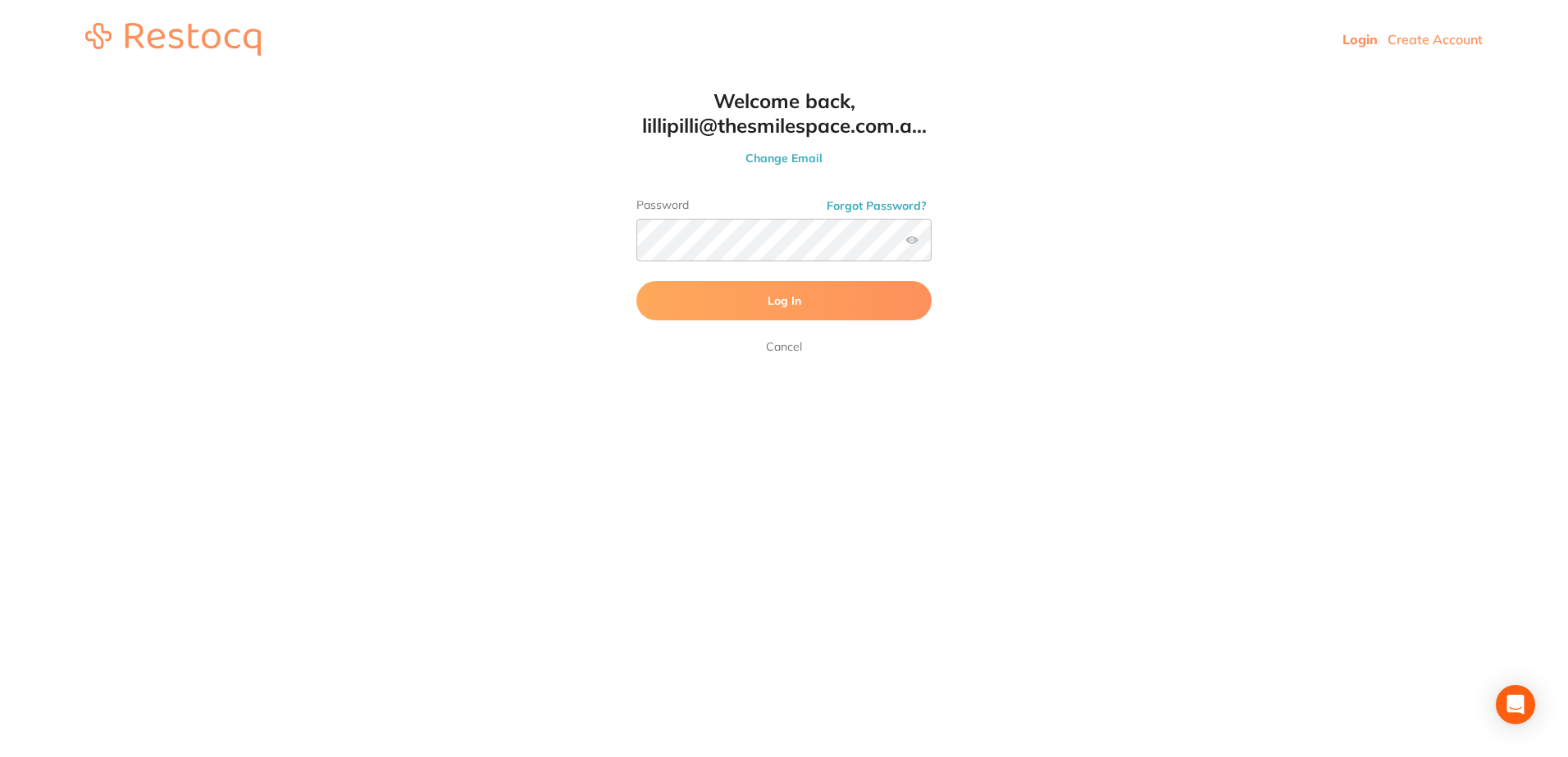
click at [710, 300] on button "Log In" at bounding box center [784, 300] width 296 height 39
